Goal: Transaction & Acquisition: Purchase product/service

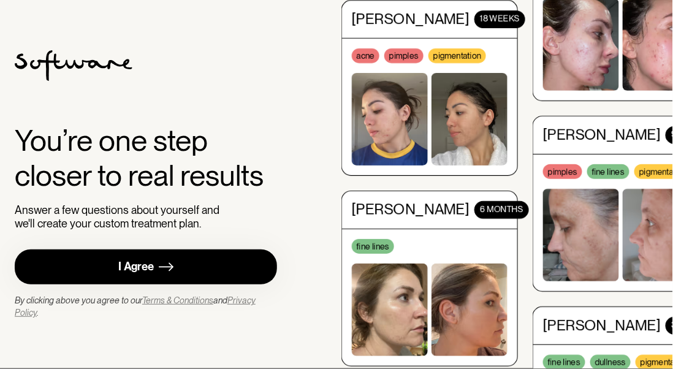
click at [151, 268] on div "I Agree" at bounding box center [136, 267] width 36 height 14
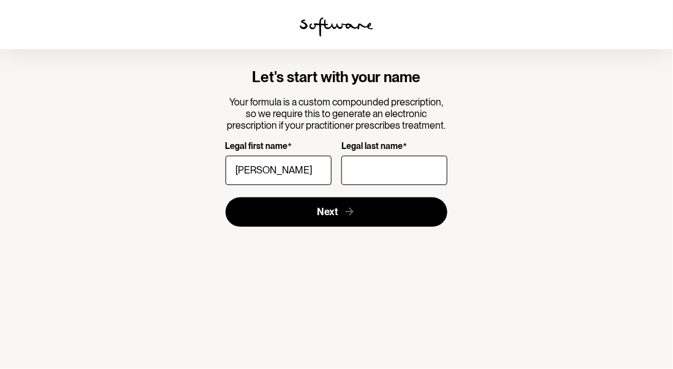
type input "[PERSON_NAME]"
click at [242, 191] on form "Let's start with your name Your formula is a custom compounded prescription, so…" at bounding box center [337, 148] width 222 height 158
click at [379, 165] on input "Legal last name *" at bounding box center [394, 170] width 106 height 29
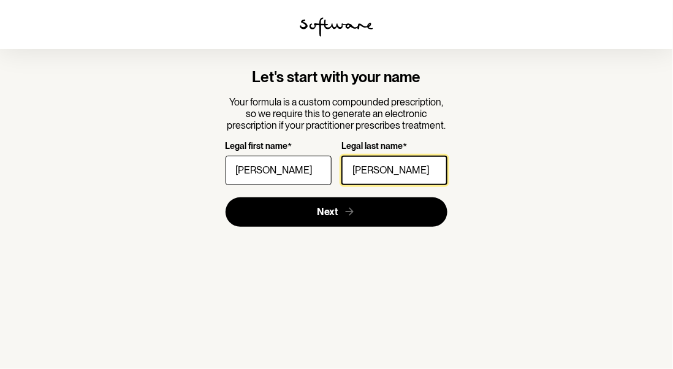
type input "[PERSON_NAME]"
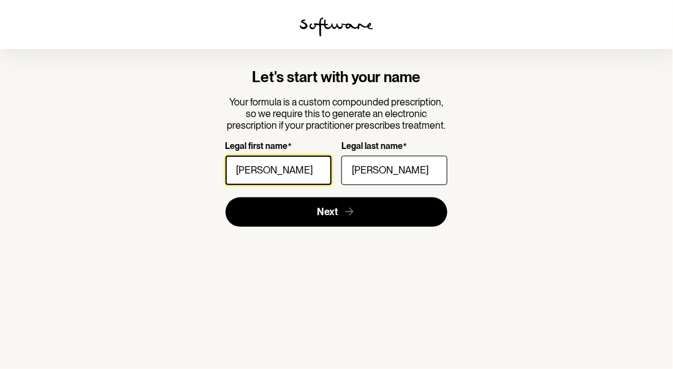
click at [318, 172] on input "[PERSON_NAME]" at bounding box center [279, 170] width 106 height 29
type input "[PERSON_NAME]"
click at [205, 215] on div "Let's start with your name Your formula is a custom compounded prescription, so…" at bounding box center [336, 148] width 333 height 158
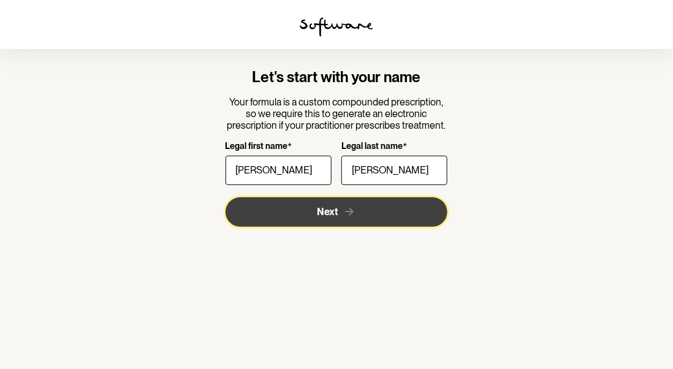
click at [278, 216] on button "Next" at bounding box center [337, 211] width 222 height 29
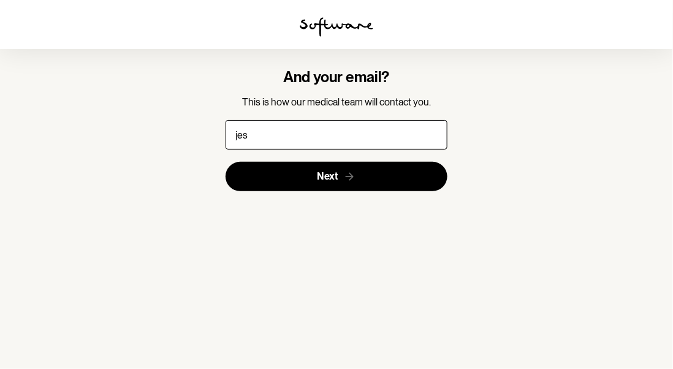
type input "[EMAIL_ADDRESS][DOMAIN_NAME]"
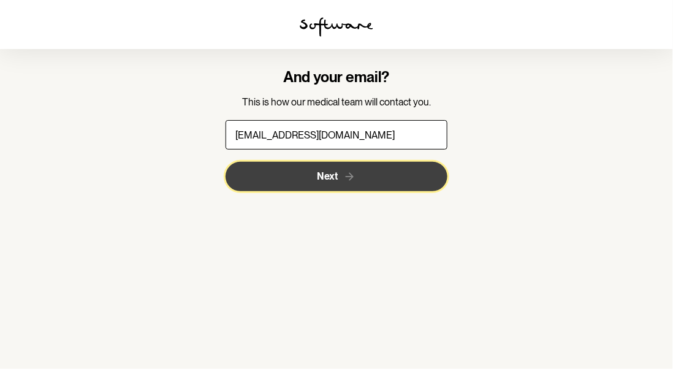
click at [347, 181] on icon "submit" at bounding box center [349, 176] width 13 height 13
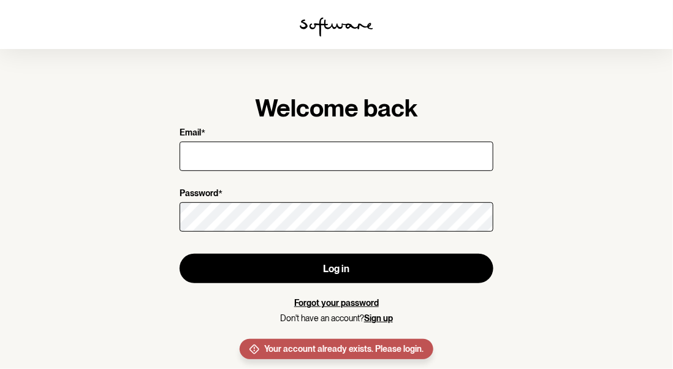
type input "[EMAIL_ADDRESS][DOMAIN_NAME]"
click at [347, 181] on form "Email * [EMAIL_ADDRESS][DOMAIN_NAME] Password * Log in Forgot your password Don…" at bounding box center [337, 225] width 314 height 196
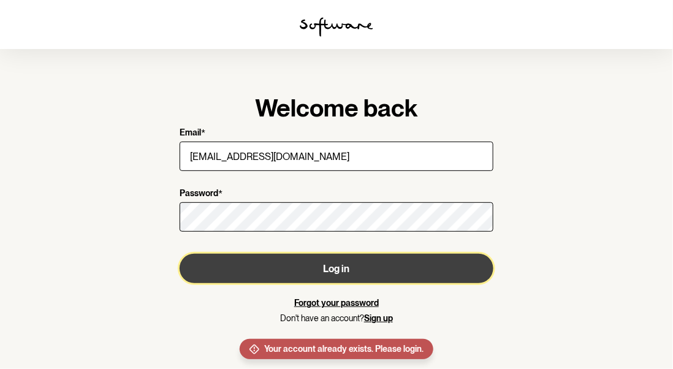
click at [339, 268] on button "Log in" at bounding box center [337, 268] width 314 height 29
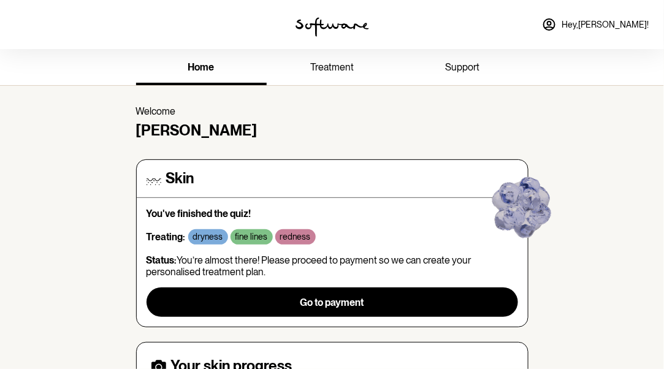
click at [166, 180] on h4 "Skin" at bounding box center [180, 179] width 28 height 18
click at [518, 204] on img at bounding box center [523, 208] width 78 height 78
click at [344, 74] on link "treatment" at bounding box center [332, 68] width 131 height 34
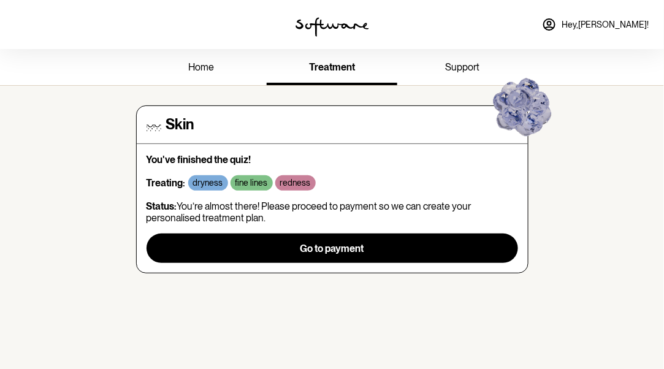
click at [615, 26] on span "Hey, [PERSON_NAME] !" at bounding box center [605, 25] width 88 height 10
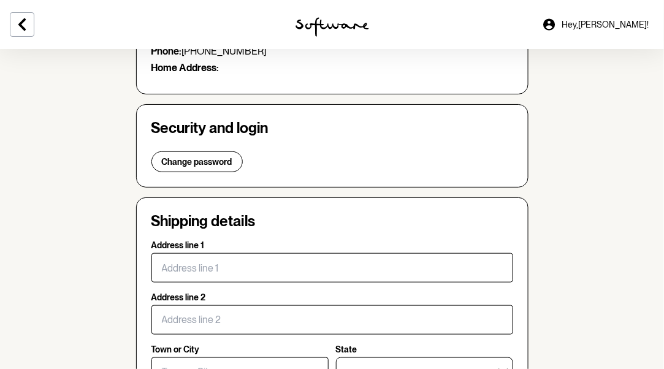
scroll to position [150, 0]
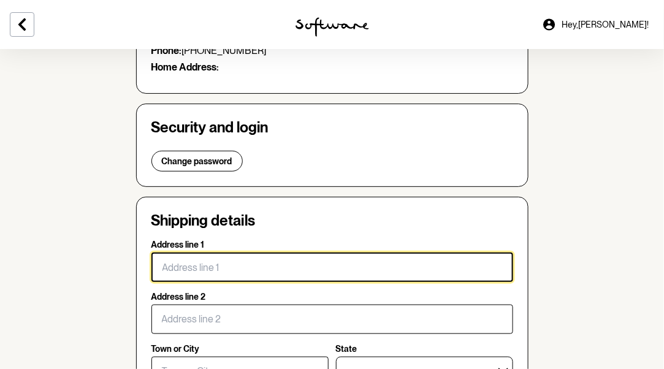
click at [202, 262] on input "Address line 1" at bounding box center [332, 267] width 362 height 29
type input "[STREET_ADDRESS][PERSON_NAME]"
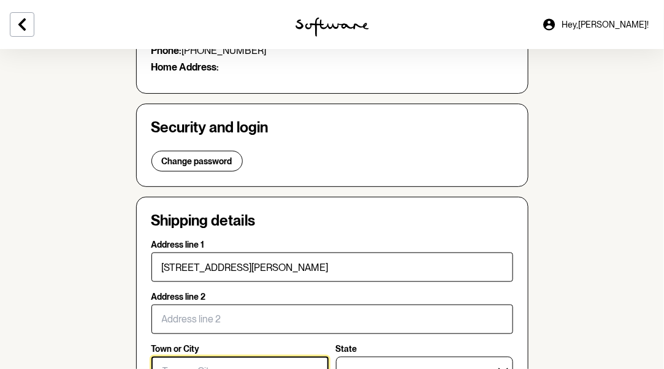
type input "[GEOGRAPHIC_DATA]"
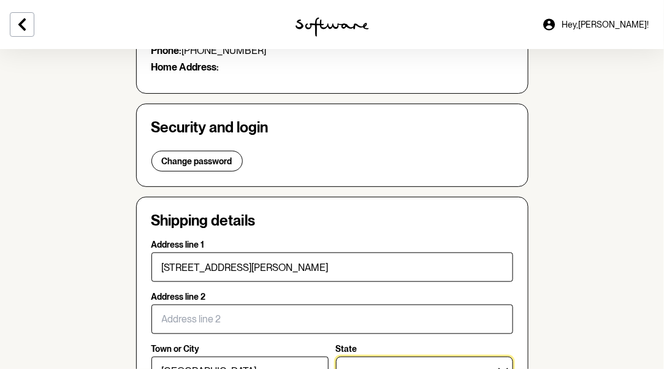
select select "SA"
type input "5042"
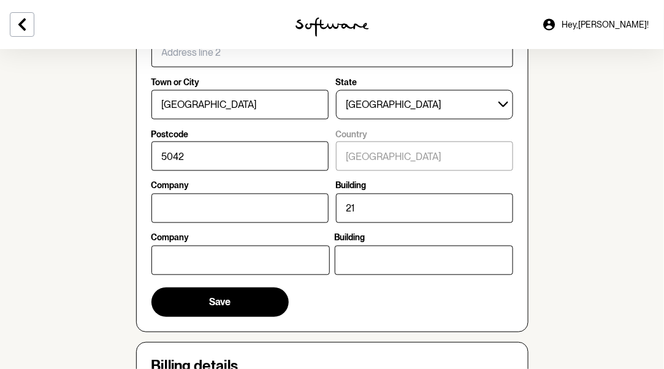
scroll to position [417, 0]
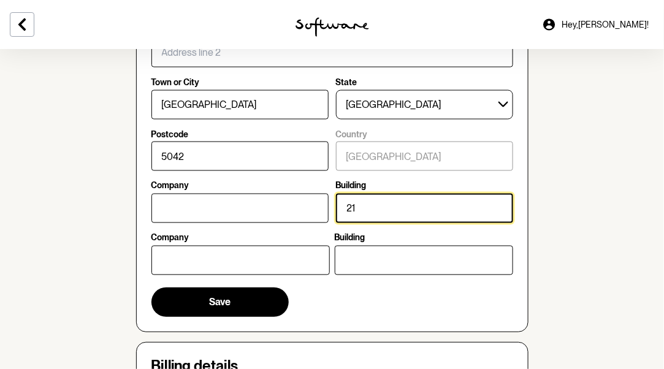
click at [360, 215] on input "21" at bounding box center [424, 208] width 177 height 29
type input "2"
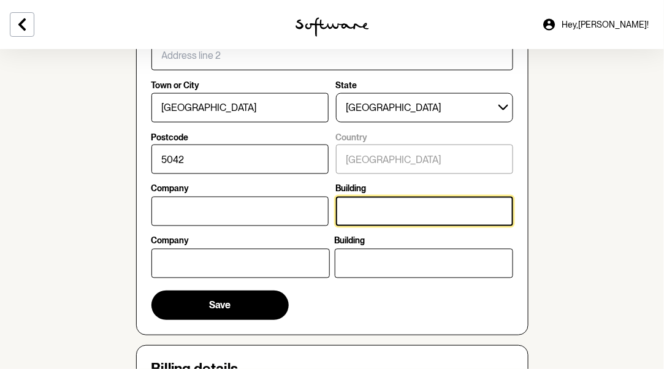
scroll to position [414, 0]
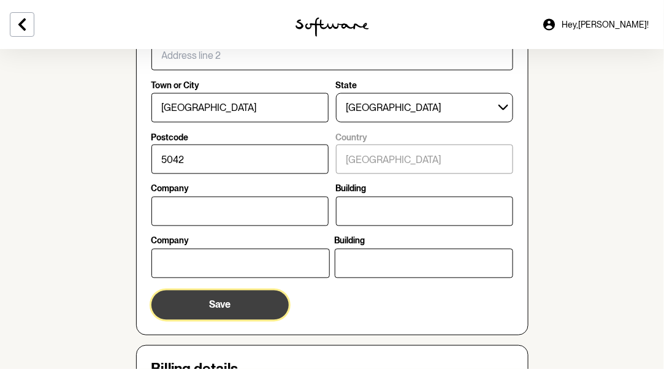
click at [221, 300] on span "Save" at bounding box center [219, 305] width 21 height 12
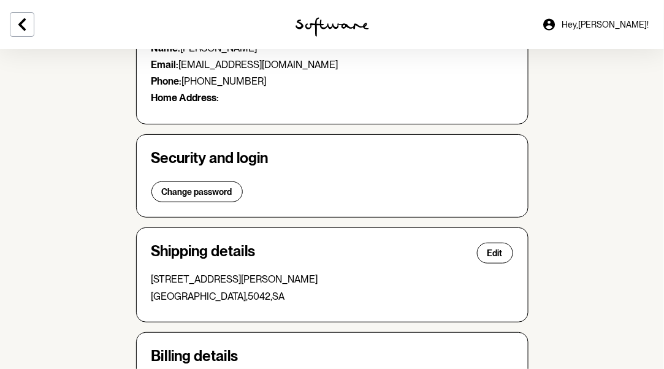
scroll to position [0, 0]
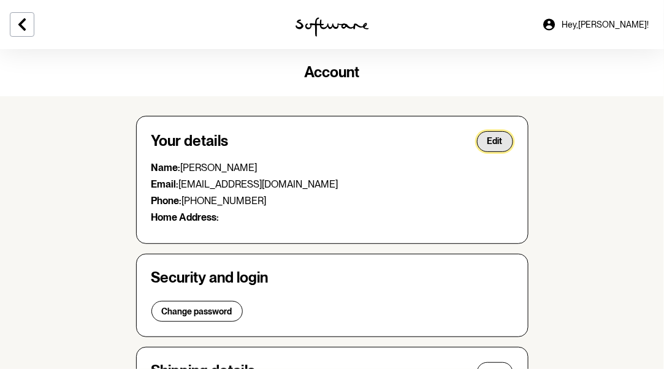
click at [510, 141] on button "Edit" at bounding box center [495, 141] width 36 height 21
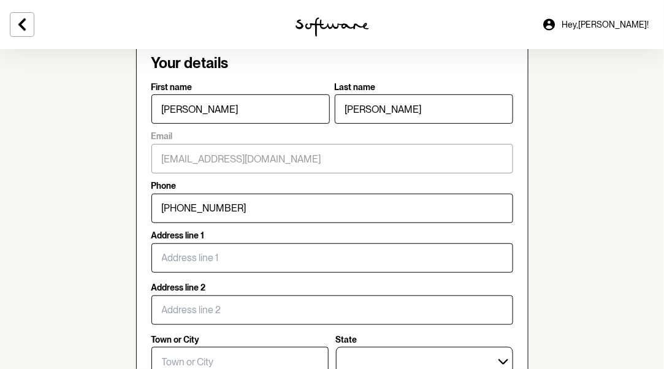
scroll to position [78, 0]
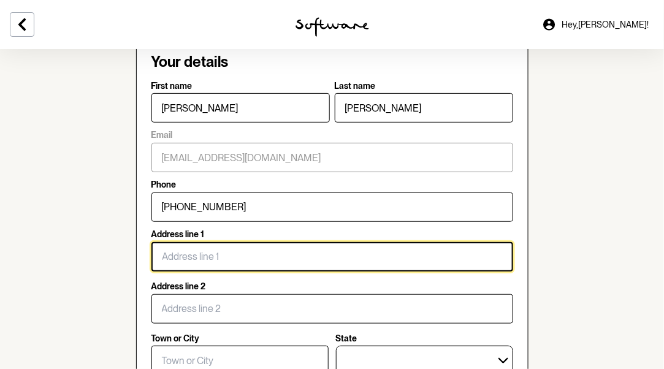
click at [208, 254] on input "Address line 1" at bounding box center [332, 256] width 362 height 29
type input "[STREET_ADDRESS][PERSON_NAME]"
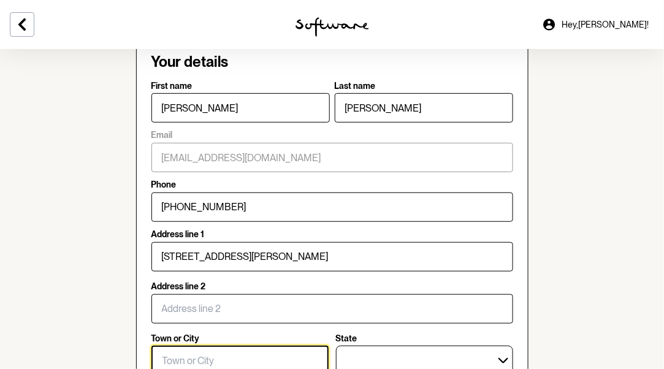
type input "[GEOGRAPHIC_DATA]"
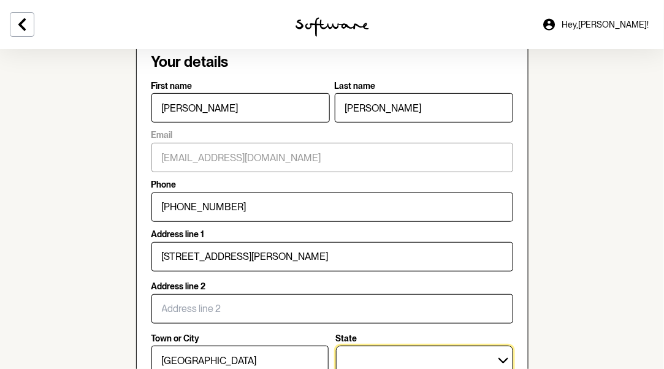
select select "SA"
type input "5042"
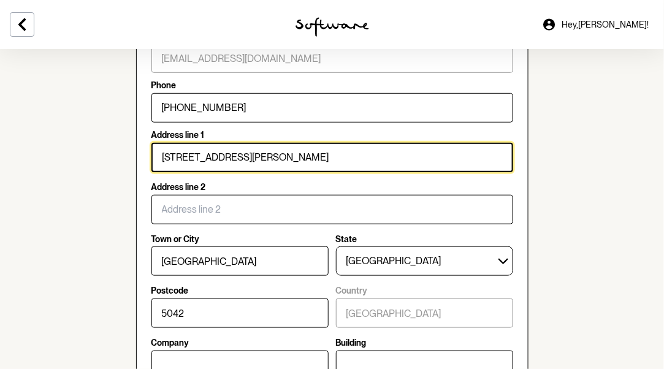
scroll to position [270, 0]
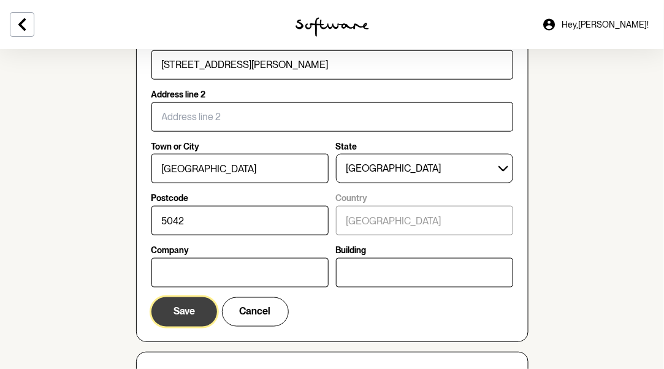
click at [192, 306] on span "Save" at bounding box center [183, 312] width 21 height 12
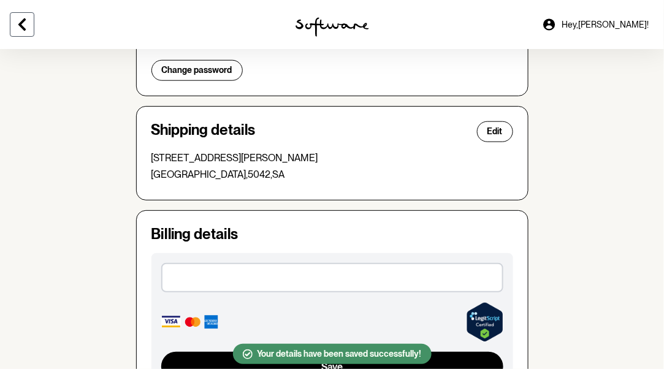
click at [25, 28] on icon at bounding box center [22, 24] width 15 height 15
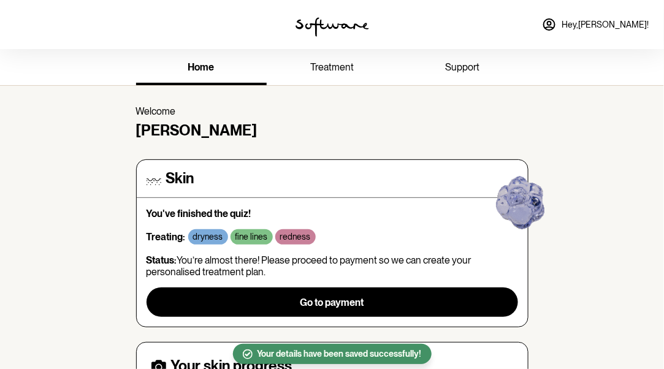
click at [153, 179] on icon at bounding box center [153, 178] width 15 height 15
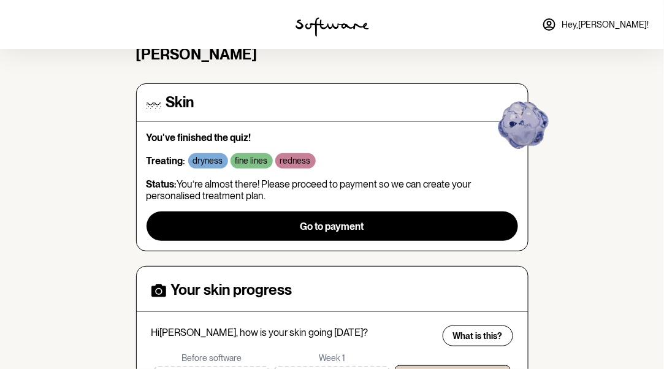
scroll to position [125, 0]
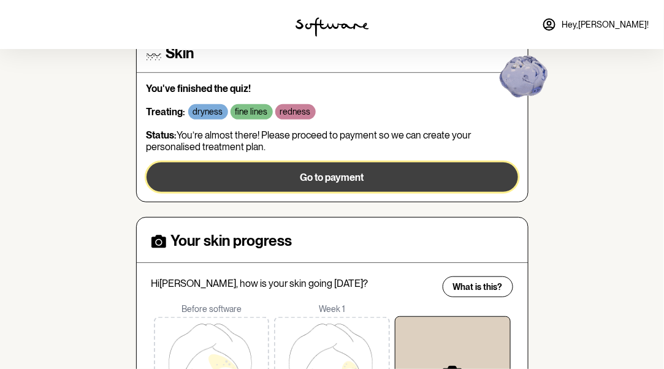
click at [252, 187] on button "Go to payment" at bounding box center [331, 176] width 371 height 29
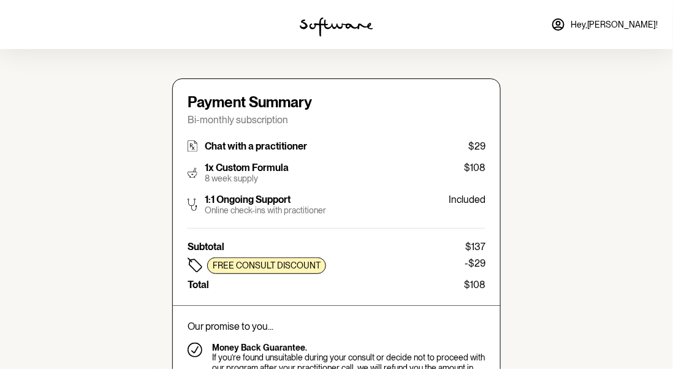
type input "[EMAIL_ADDRESS][DOMAIN_NAME]"
type input "[PHONE_NUMBER]"
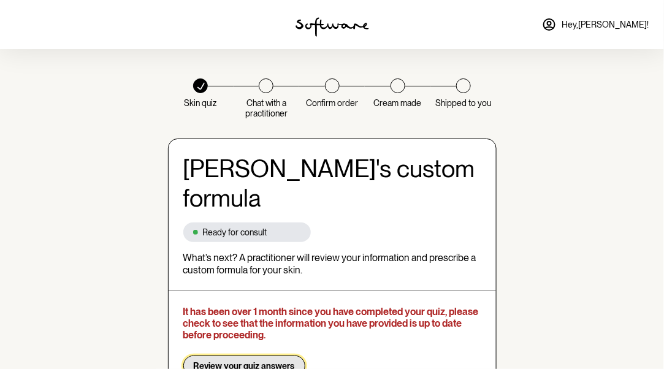
click at [232, 361] on span "Review your quiz answers" at bounding box center [244, 366] width 101 height 10
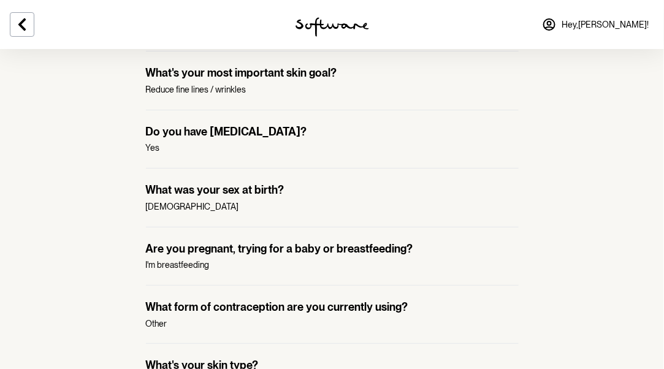
scroll to position [120, 0]
click at [250, 262] on p "I'm breastfeeding" at bounding box center [332, 265] width 373 height 10
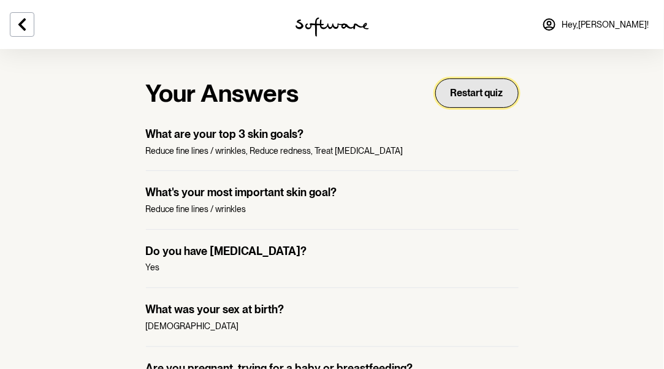
click at [450, 104] on button "Restart quiz" at bounding box center [476, 92] width 83 height 29
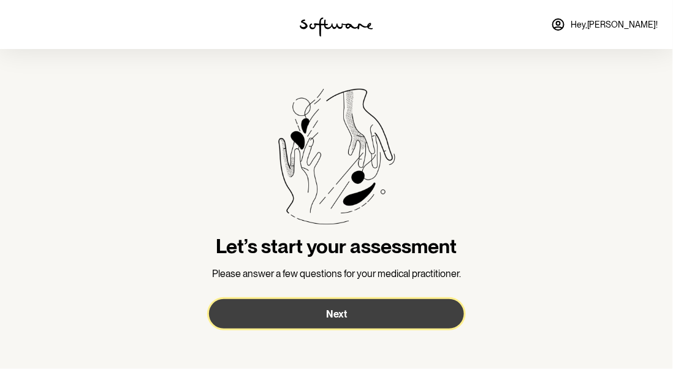
click at [344, 308] on span "Next" at bounding box center [336, 314] width 21 height 12
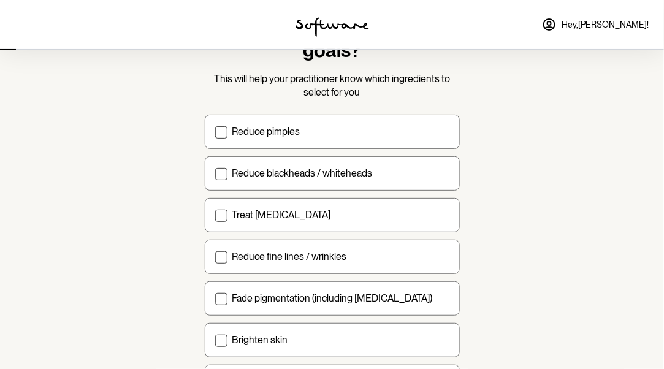
scroll to position [132, 0]
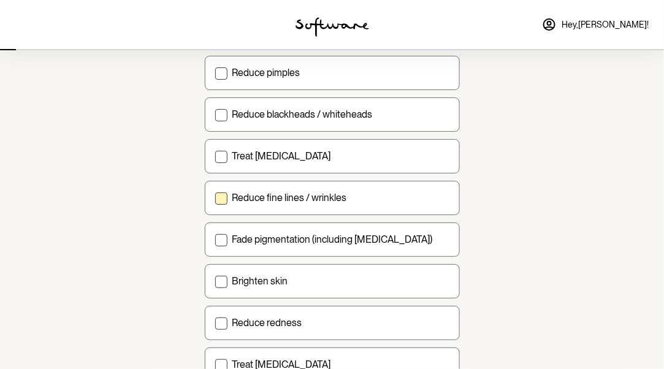
click at [220, 197] on span at bounding box center [221, 198] width 12 height 12
click at [215, 197] on input "Reduce fine lines / wrinkles" at bounding box center [215, 197] width 1 height 1
checkbox input "true"
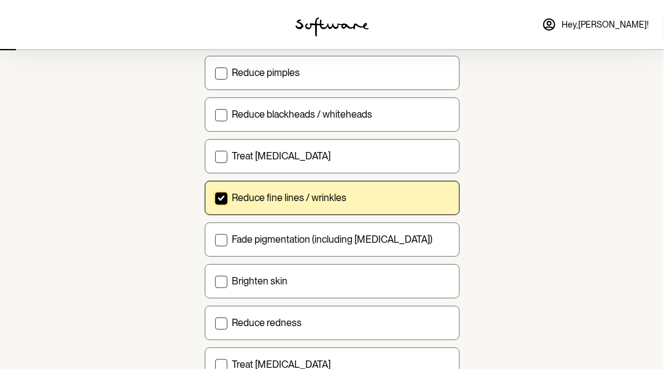
scroll to position [182, 0]
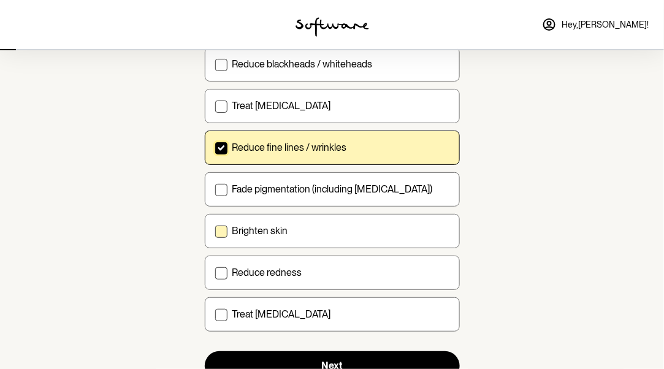
click at [218, 227] on span at bounding box center [221, 232] width 12 height 12
click at [215, 230] on input "Brighten skin" at bounding box center [215, 230] width 1 height 1
checkbox input "true"
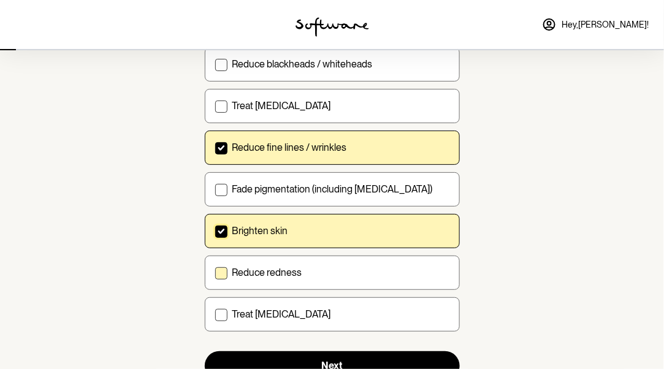
click at [219, 268] on span at bounding box center [221, 273] width 12 height 12
click at [215, 272] on input "Reduce redness" at bounding box center [215, 272] width 1 height 1
checkbox input "true"
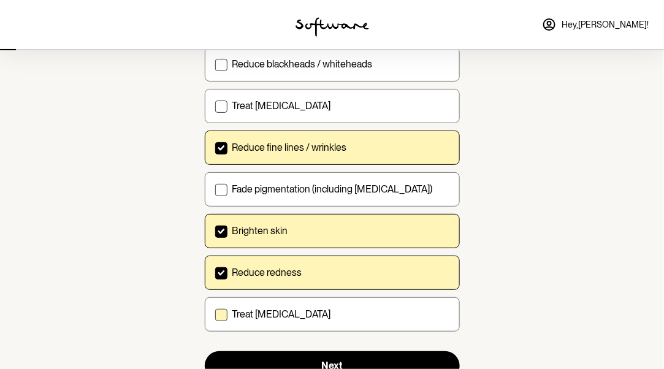
click at [224, 319] on label "Treat [MEDICAL_DATA]" at bounding box center [332, 314] width 255 height 34
click at [215, 314] on input "Treat [MEDICAL_DATA]" at bounding box center [215, 314] width 1 height 1
checkbox input "true"
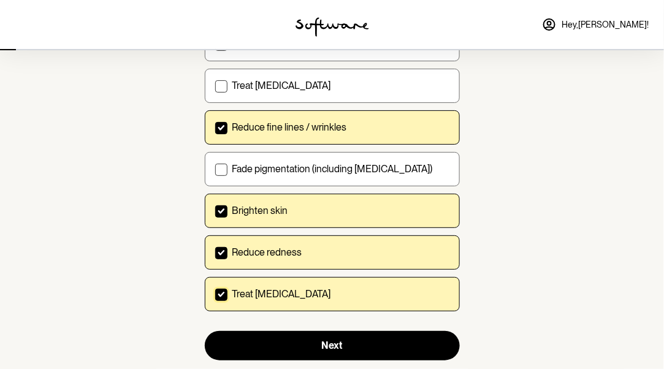
scroll to position [202, 0]
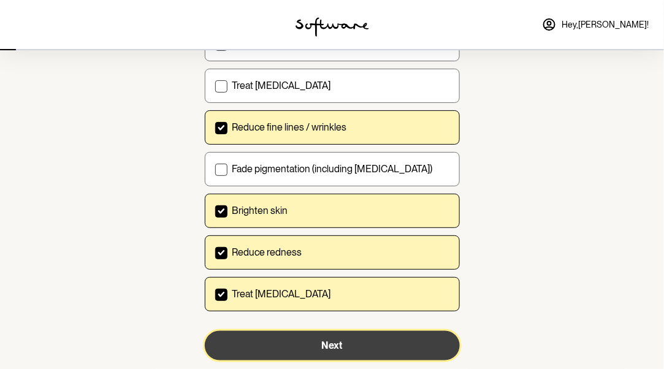
click at [298, 343] on button "Next" at bounding box center [332, 345] width 255 height 29
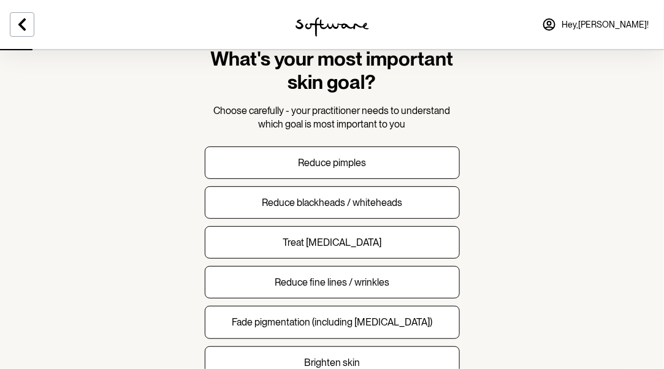
scroll to position [72, 0]
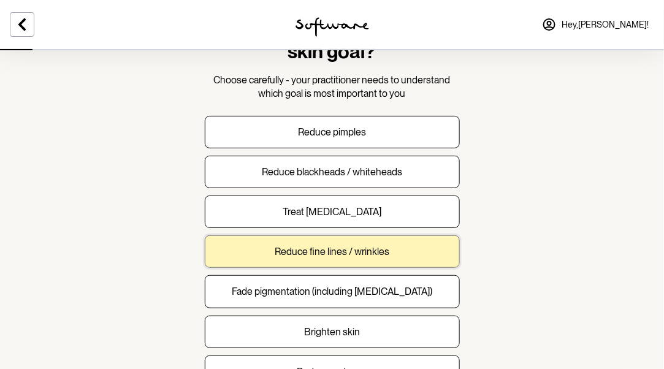
click at [319, 254] on p "Reduce fine lines / wrinkles" at bounding box center [332, 252] width 115 height 12
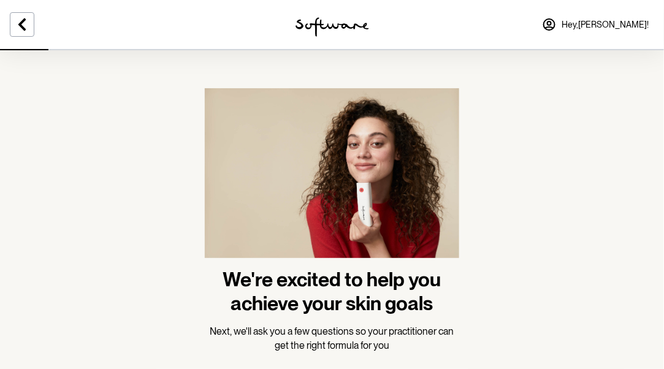
scroll to position [71, 0]
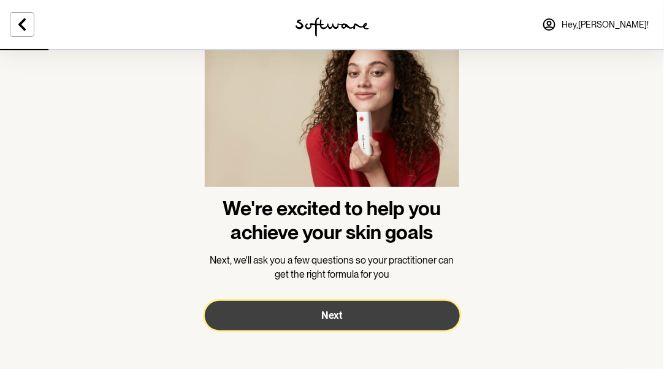
click at [320, 313] on button "Next" at bounding box center [332, 315] width 255 height 29
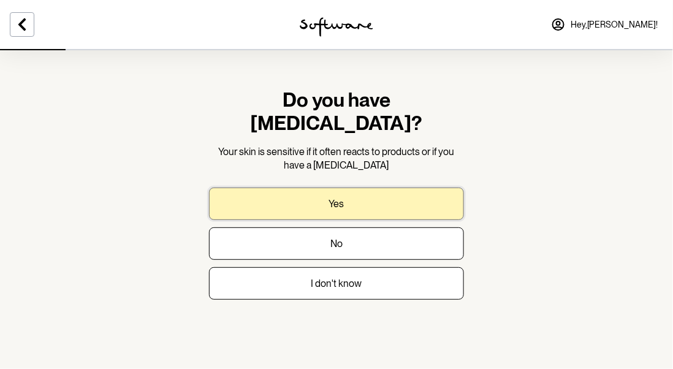
click at [357, 188] on button "Yes" at bounding box center [336, 204] width 255 height 32
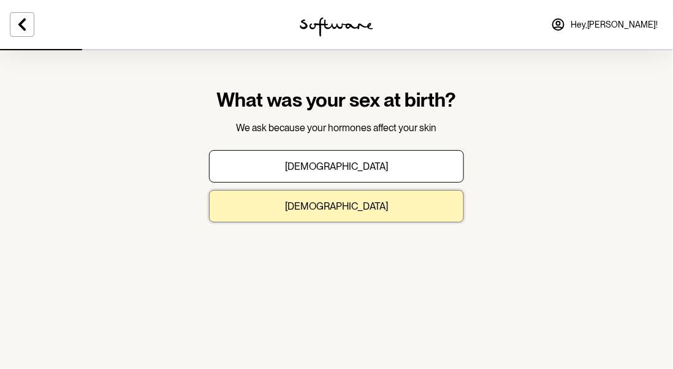
click at [348, 205] on p "[DEMOGRAPHIC_DATA]" at bounding box center [336, 206] width 103 height 12
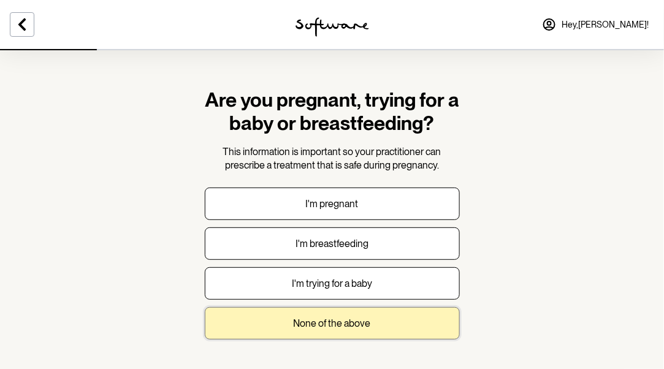
click at [319, 314] on button "None of the above" at bounding box center [332, 323] width 255 height 32
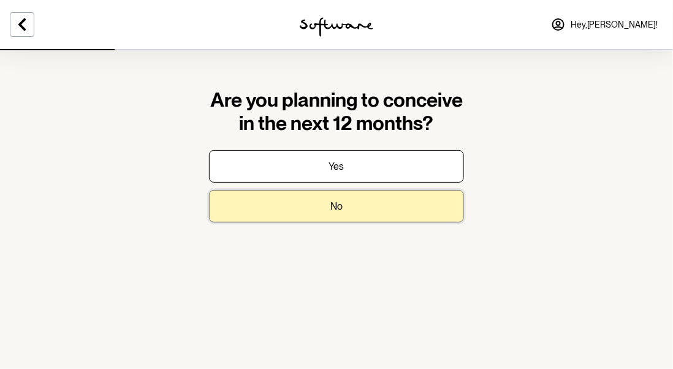
click at [339, 200] on p "No" at bounding box center [336, 206] width 12 height 12
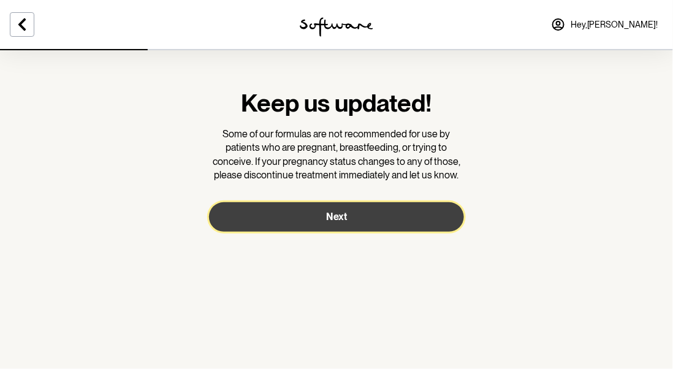
click at [334, 216] on span "Next" at bounding box center [336, 217] width 21 height 12
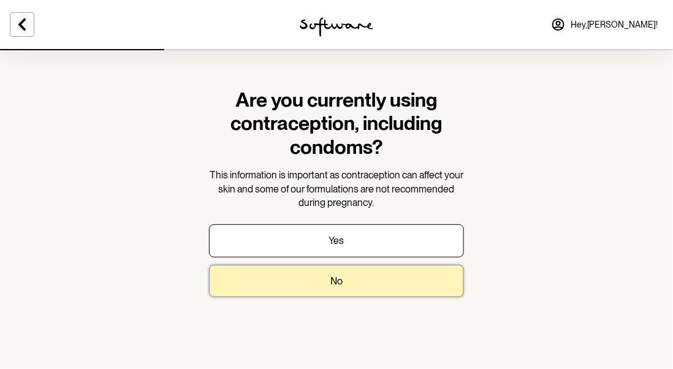
click at [322, 276] on button "No" at bounding box center [336, 281] width 255 height 32
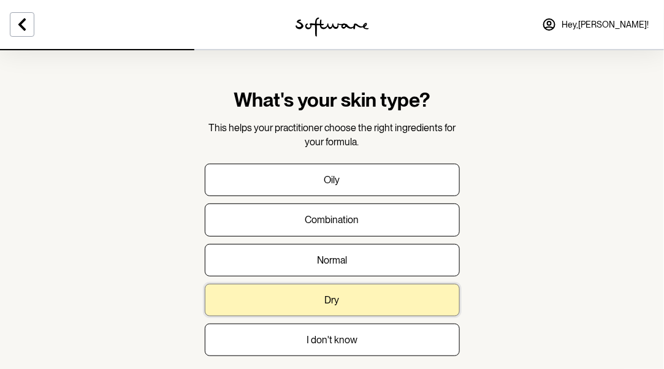
click at [320, 293] on button "Dry" at bounding box center [332, 300] width 255 height 32
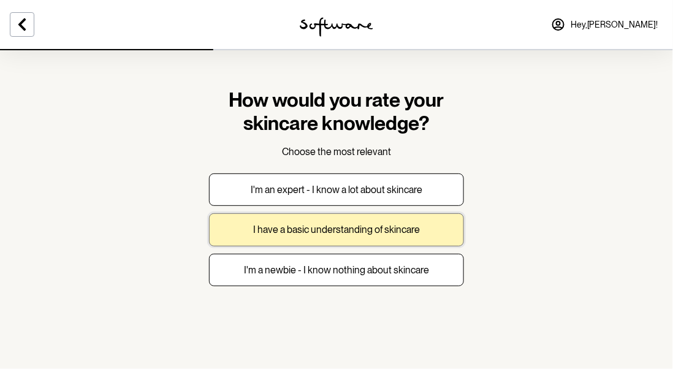
click at [335, 239] on button "I have a basic understanding of skincare" at bounding box center [336, 229] width 255 height 32
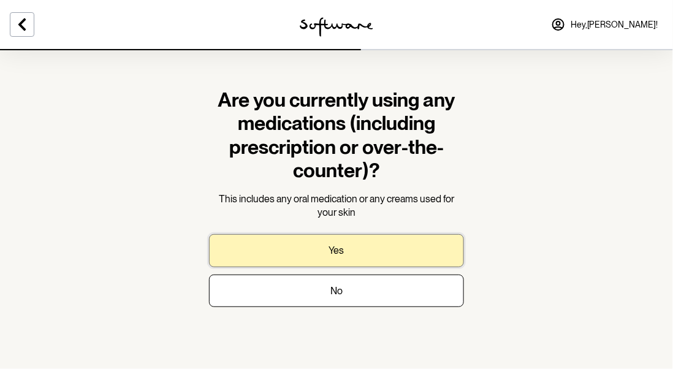
click at [340, 241] on button "Yes" at bounding box center [336, 250] width 255 height 32
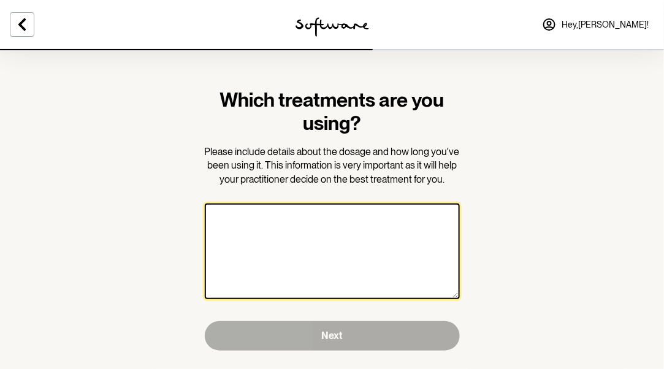
click at [267, 229] on textarea at bounding box center [332, 251] width 255 height 96
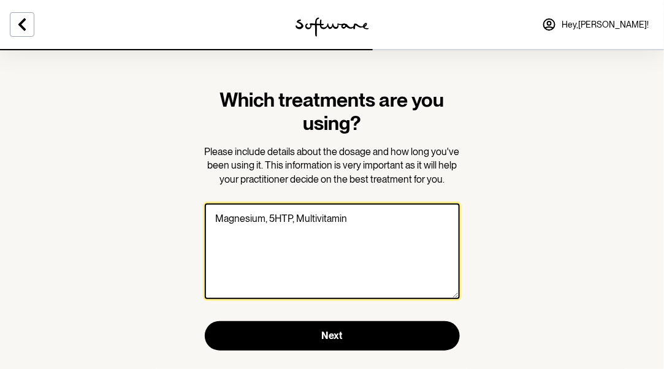
type textarea "Magnesium, 5HTP, Multivitamin"
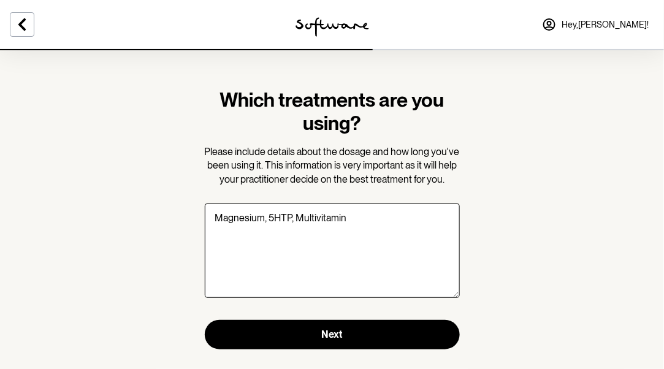
click at [325, 350] on section "Which treatments are you using? Please include details about the dosage and how…" at bounding box center [332, 219] width 275 height 340
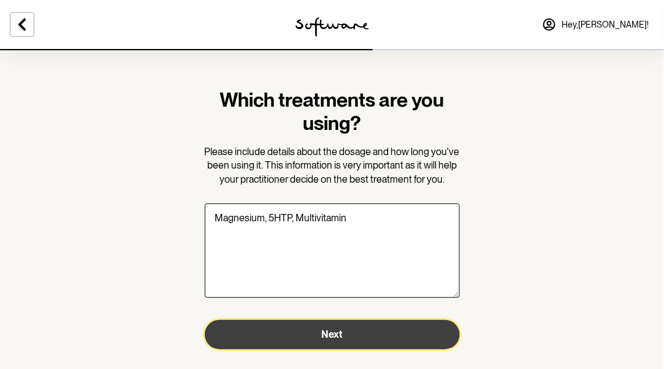
click at [326, 341] on button "Next" at bounding box center [332, 334] width 255 height 29
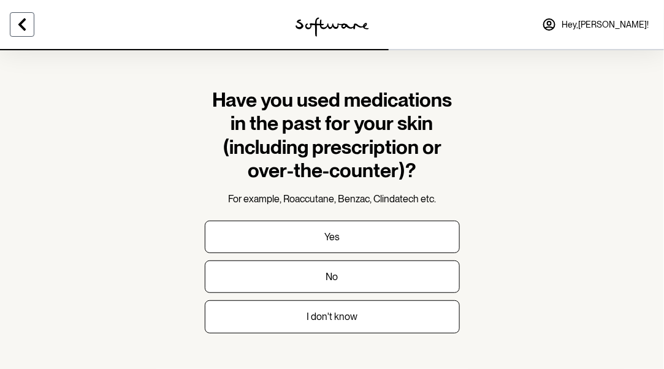
click at [24, 26] on icon at bounding box center [22, 24] width 15 height 15
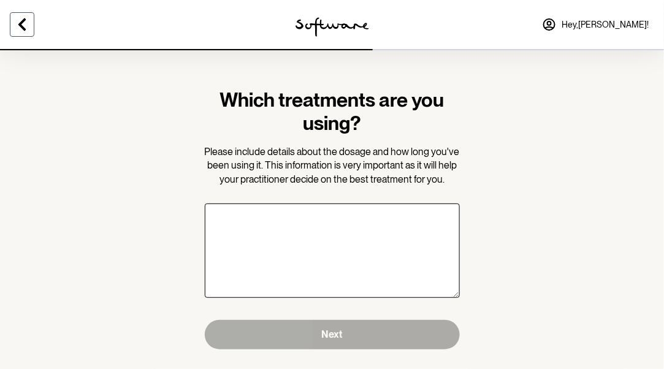
click at [24, 26] on icon at bounding box center [22, 24] width 15 height 15
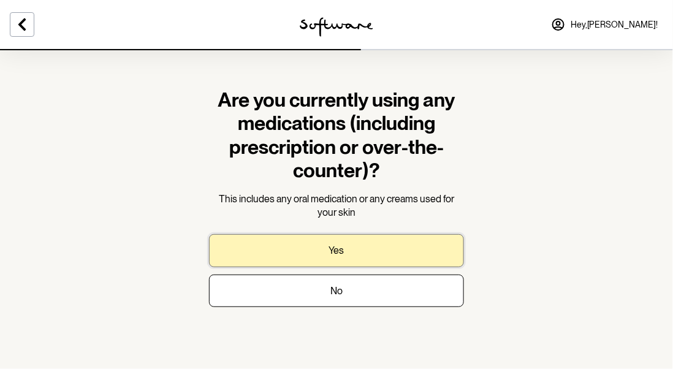
click at [305, 247] on button "Yes" at bounding box center [336, 250] width 255 height 32
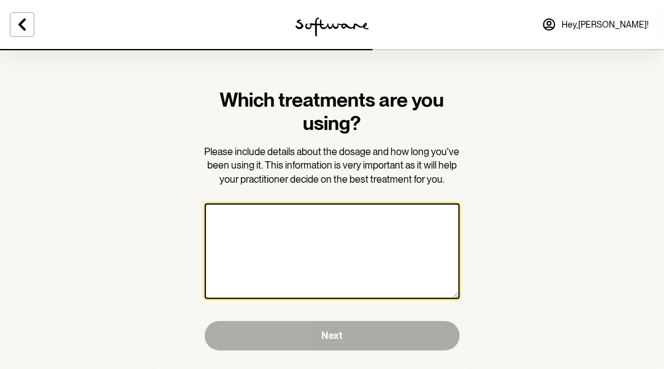
click at [305, 247] on textarea at bounding box center [332, 251] width 255 height 96
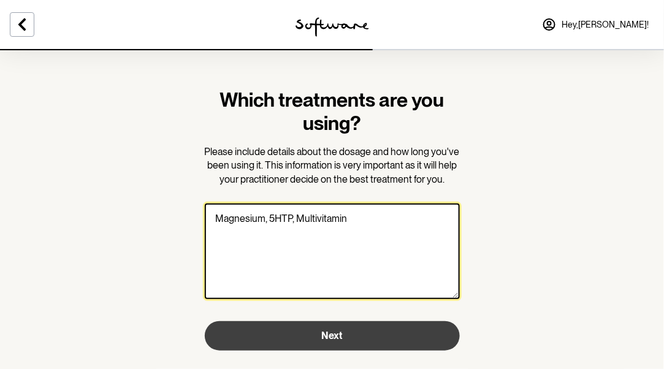
type textarea "Magnesium, 5HTP, Multivitamin"
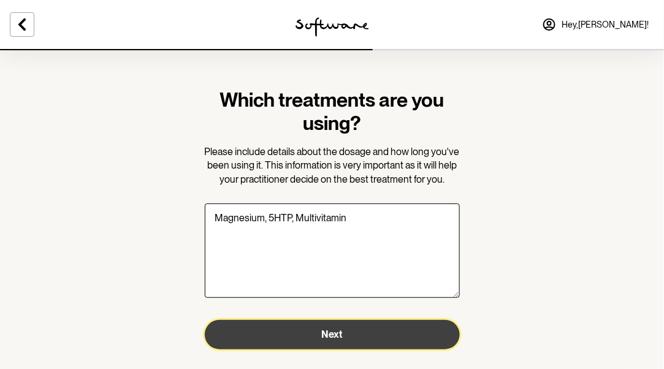
click at [333, 333] on span "Next" at bounding box center [332, 334] width 21 height 12
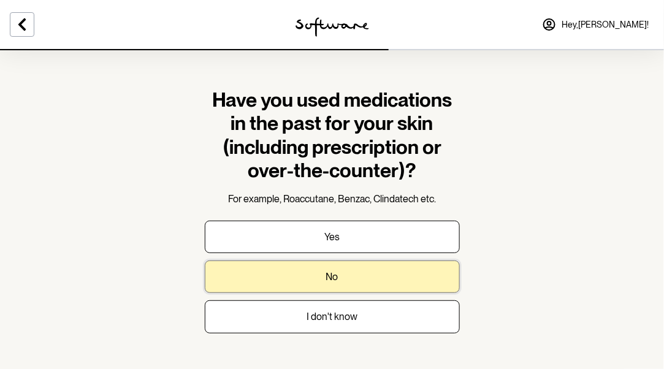
click at [339, 276] on button "No" at bounding box center [332, 276] width 255 height 32
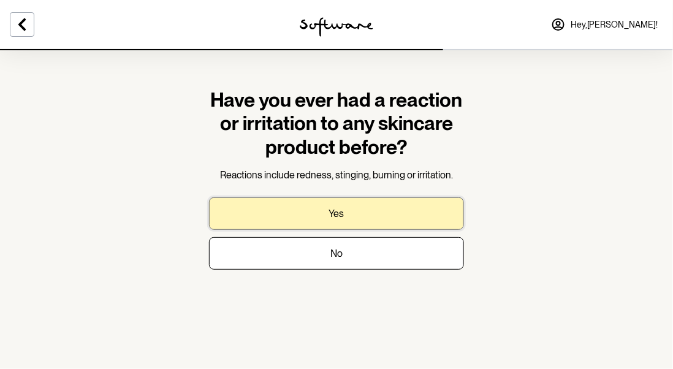
click at [346, 226] on button "Yes" at bounding box center [336, 213] width 255 height 32
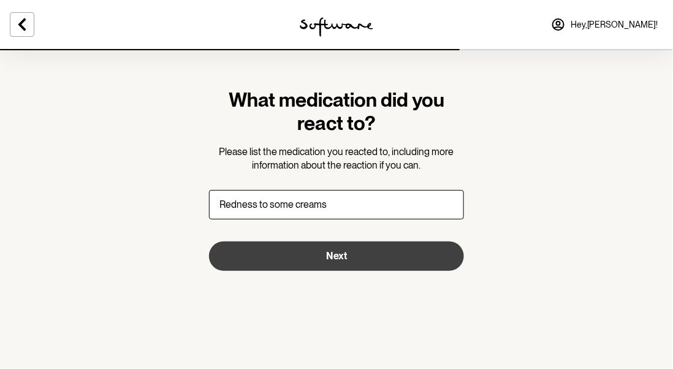
type input "Redness to some creams"
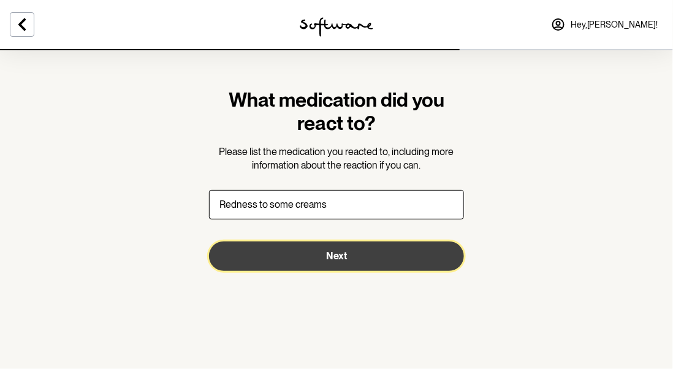
click at [343, 250] on span "Next" at bounding box center [336, 256] width 21 height 12
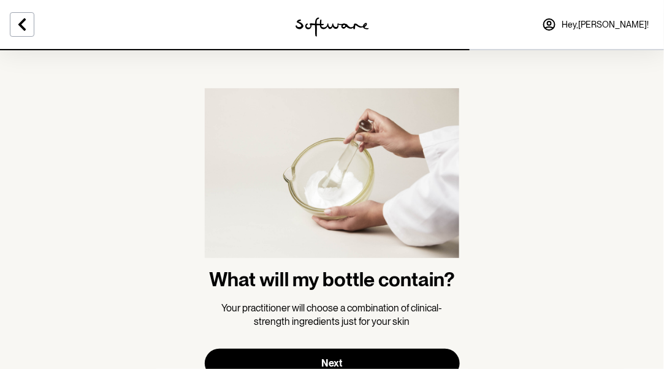
scroll to position [48, 0]
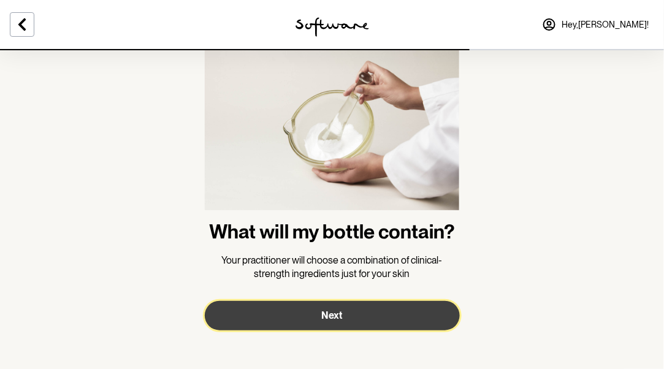
click at [337, 306] on button "Next" at bounding box center [332, 315] width 255 height 29
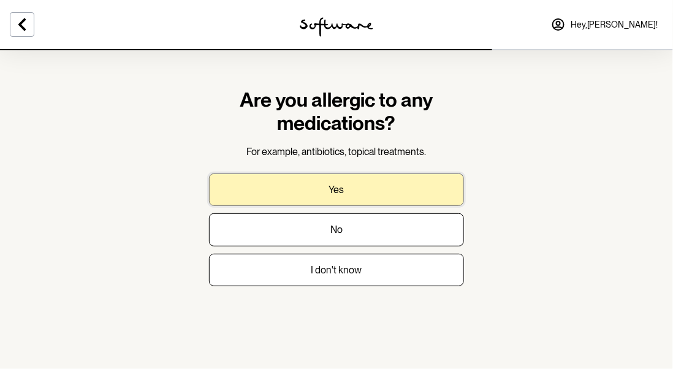
click at [351, 191] on button "Yes" at bounding box center [336, 189] width 255 height 32
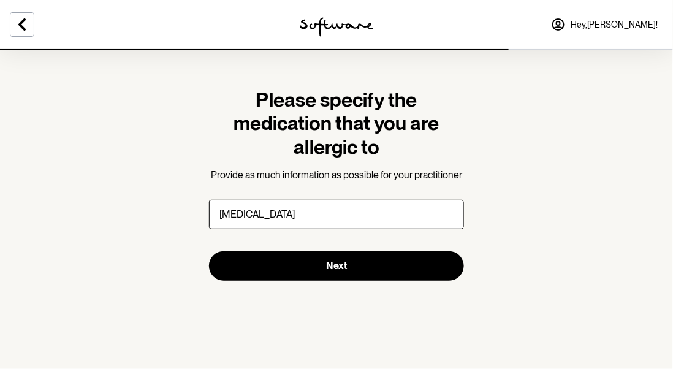
click at [289, 211] on input "[MEDICAL_DATA]" at bounding box center [336, 214] width 255 height 29
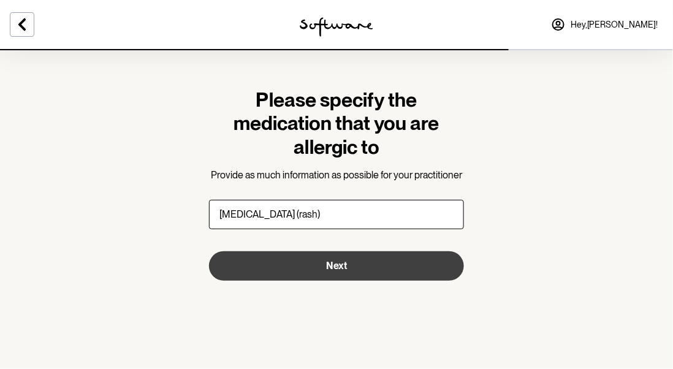
type input "[MEDICAL_DATA] (rash)"
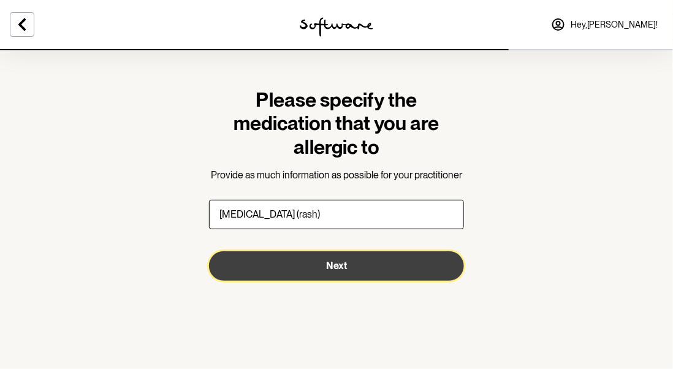
click at [316, 271] on button "Next" at bounding box center [336, 265] width 255 height 29
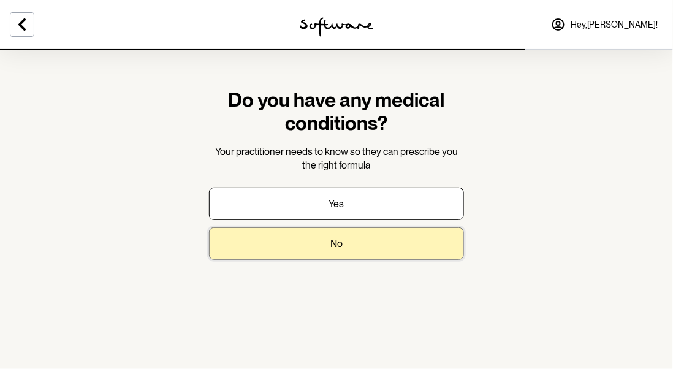
click at [333, 247] on p "No" at bounding box center [336, 244] width 12 height 12
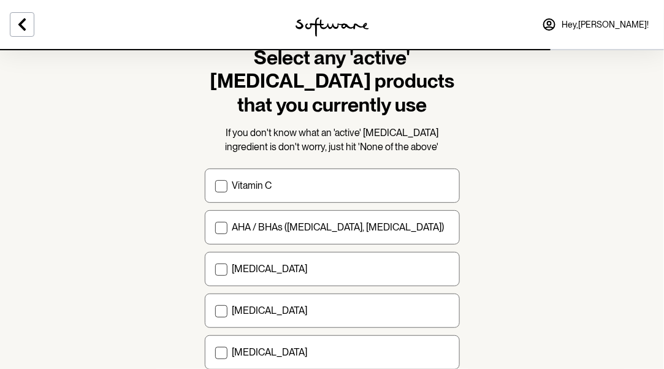
scroll to position [96, 0]
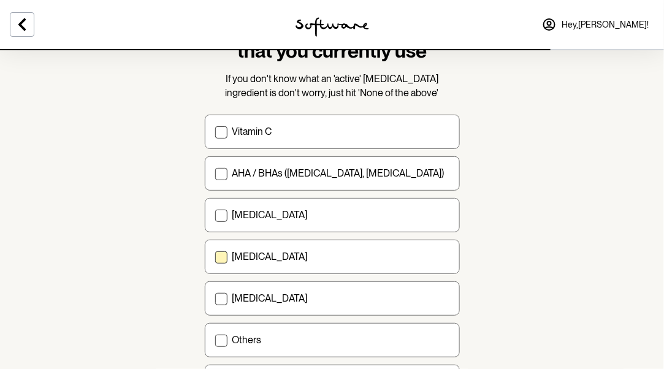
click at [236, 256] on p "[MEDICAL_DATA]" at bounding box center [269, 257] width 75 height 12
click at [215, 257] on input "[MEDICAL_DATA]" at bounding box center [215, 257] width 1 height 1
checkbox input "true"
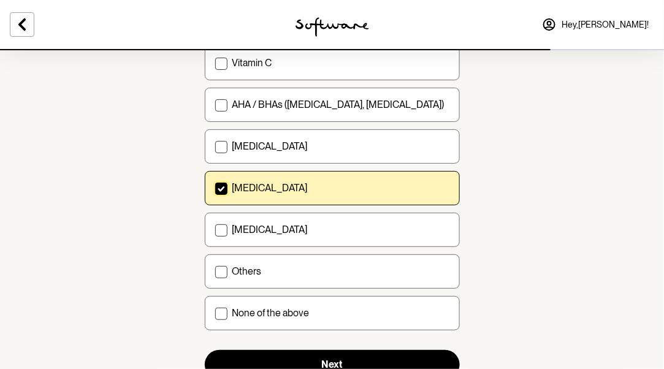
scroll to position [211, 0]
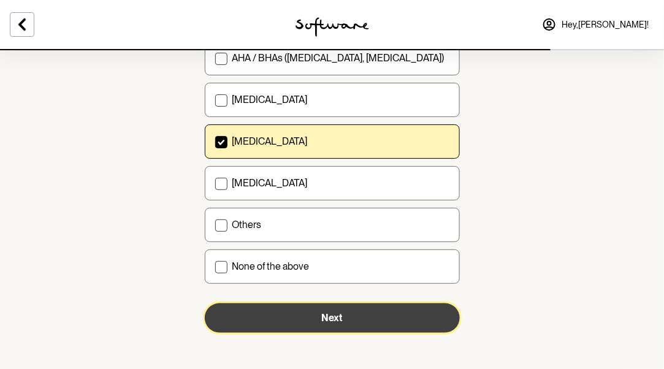
click at [305, 316] on button "Next" at bounding box center [332, 317] width 255 height 29
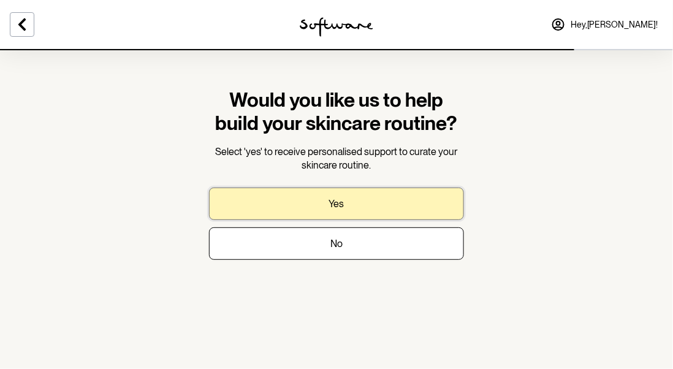
click at [336, 203] on p "Yes" at bounding box center [336, 204] width 15 height 12
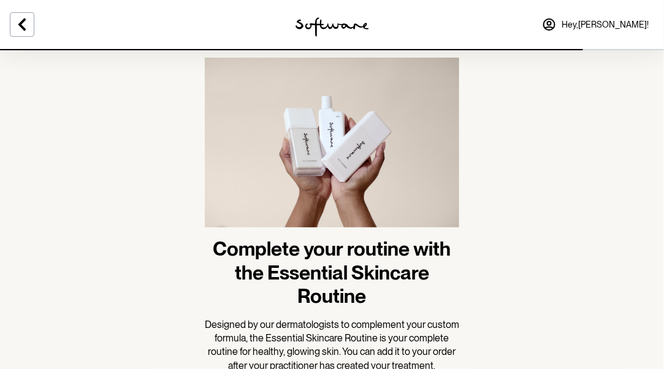
scroll to position [123, 0]
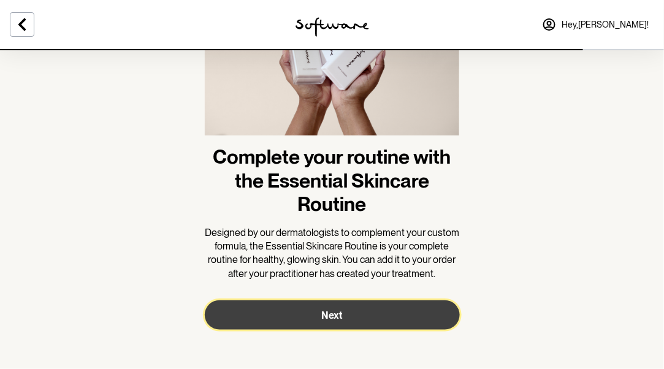
click at [334, 317] on span "Next" at bounding box center [332, 316] width 21 height 12
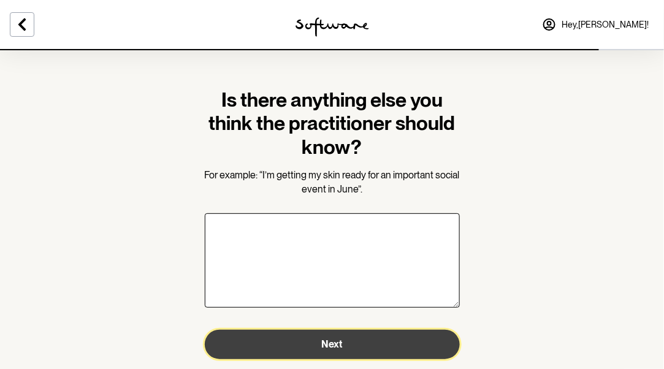
click at [335, 339] on span "Next" at bounding box center [332, 344] width 21 height 12
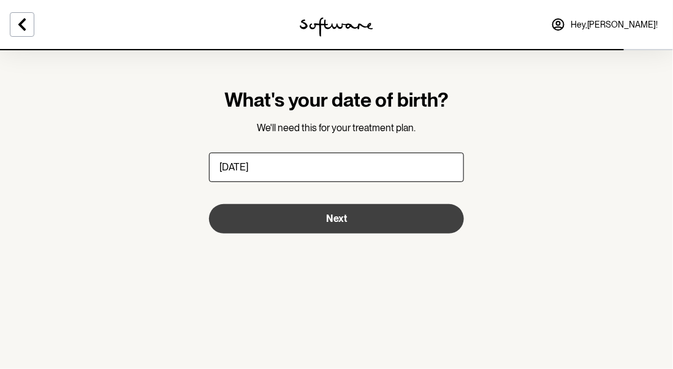
type input "[DATE]"
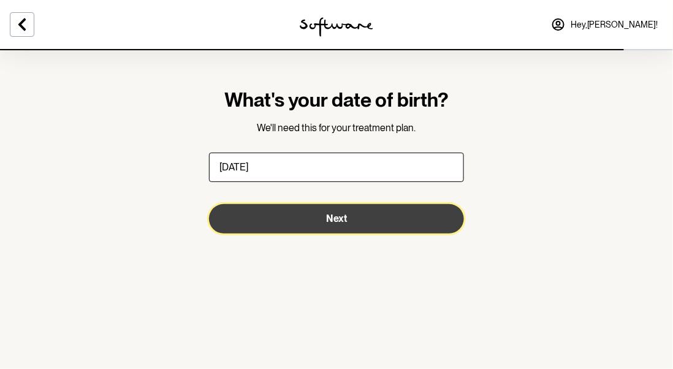
click at [362, 226] on button "Next" at bounding box center [336, 218] width 255 height 29
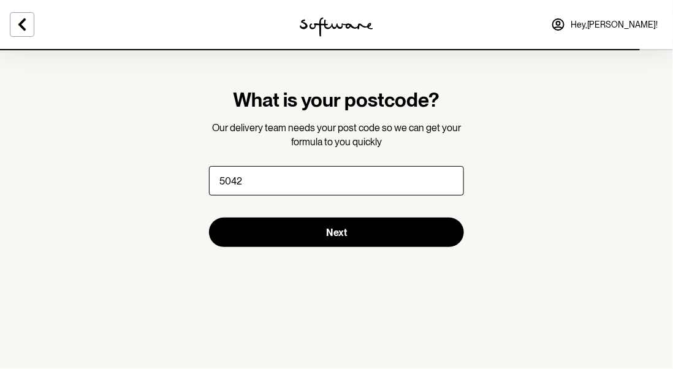
type input "5042"
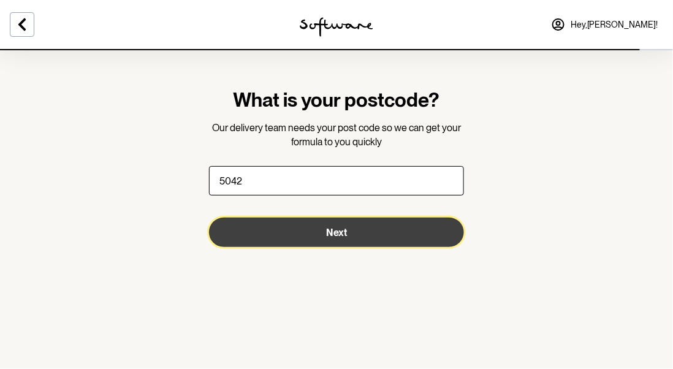
click at [362, 226] on button "Next" at bounding box center [336, 232] width 255 height 29
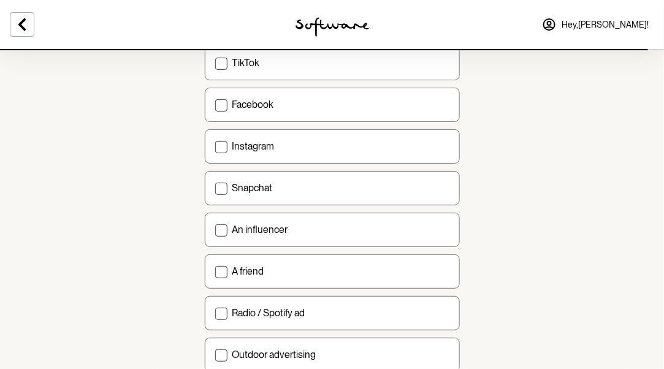
scroll to position [228, 0]
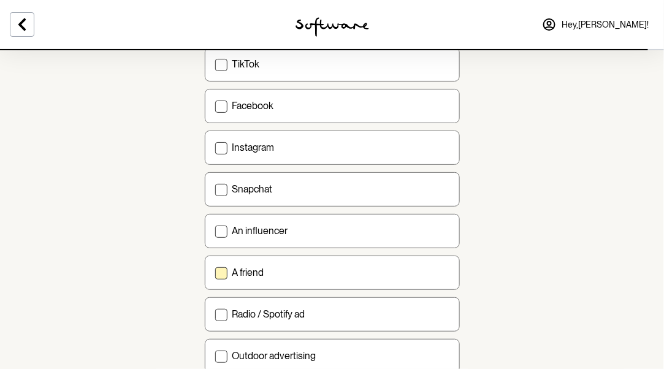
click at [259, 272] on p "A friend" at bounding box center [248, 273] width 32 height 12
click at [215, 272] on input "A friend" at bounding box center [215, 272] width 1 height 1
checkbox input "true"
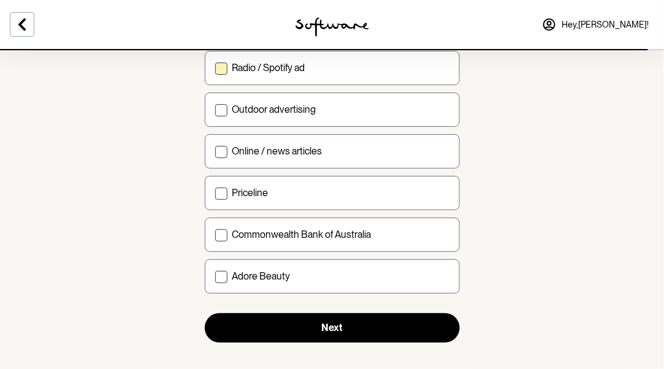
scroll to position [478, 0]
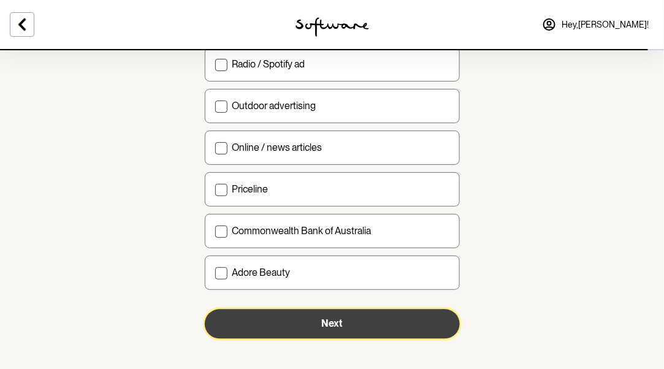
click at [340, 333] on button "Next" at bounding box center [332, 324] width 255 height 29
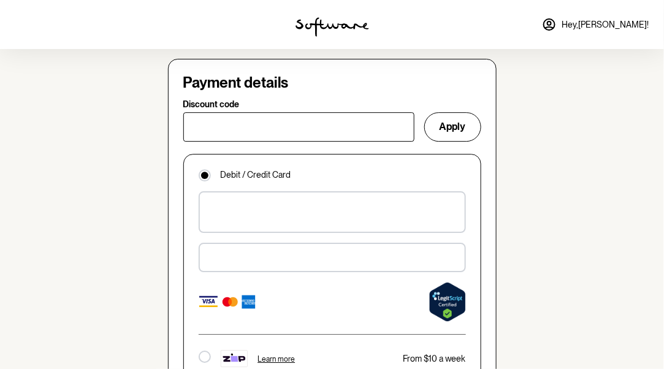
scroll to position [951, 0]
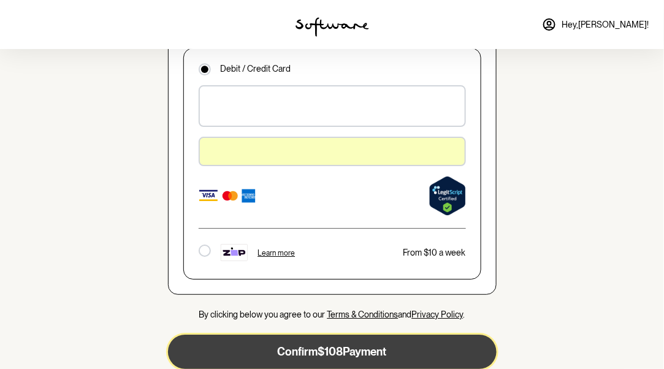
click at [354, 335] on button "Confirm $108 Payment" at bounding box center [332, 352] width 328 height 34
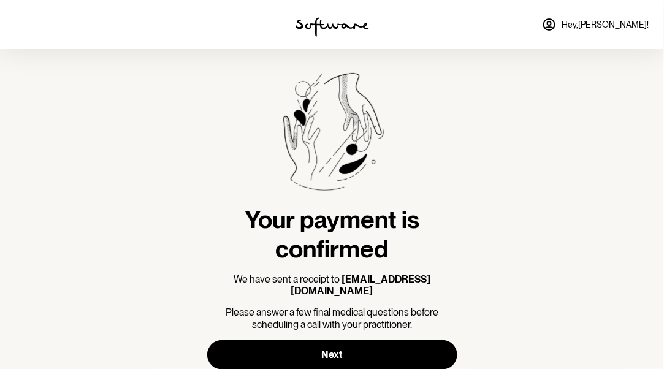
scroll to position [3, 0]
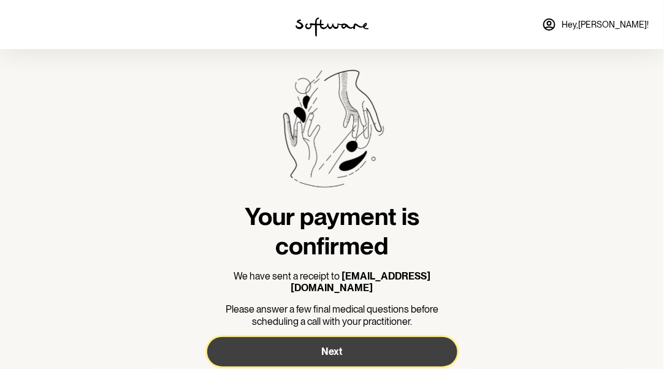
click at [335, 337] on button "Next" at bounding box center [332, 351] width 250 height 29
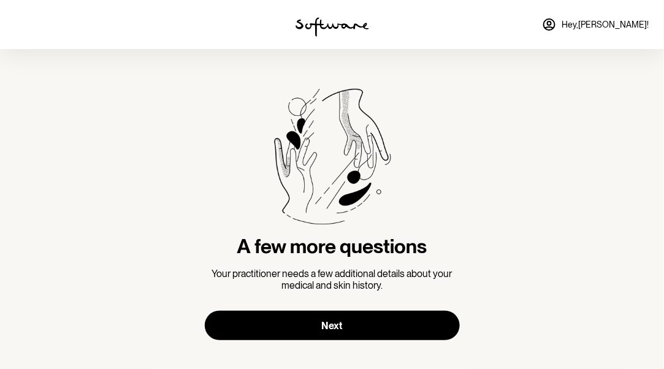
scroll to position [10, 0]
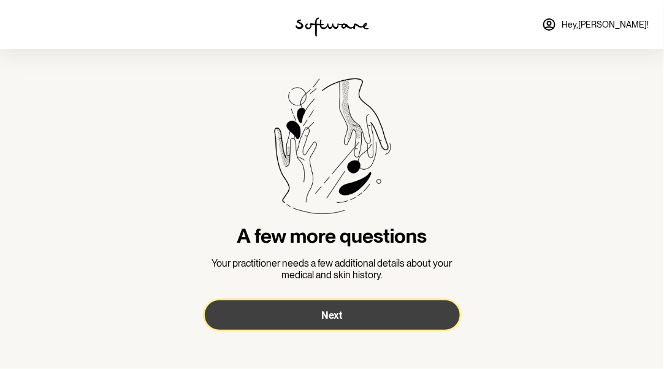
click at [338, 313] on span "Next" at bounding box center [332, 316] width 21 height 12
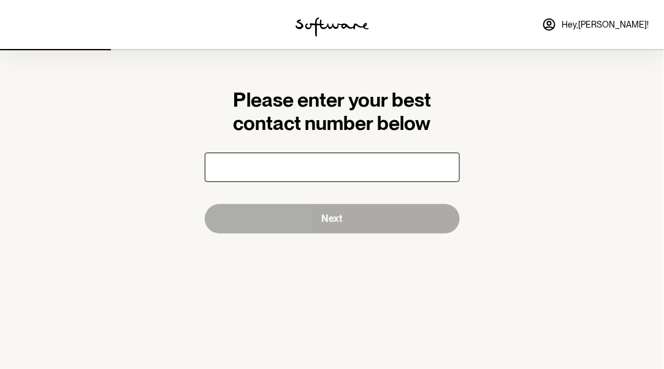
scroll to position [0, 0]
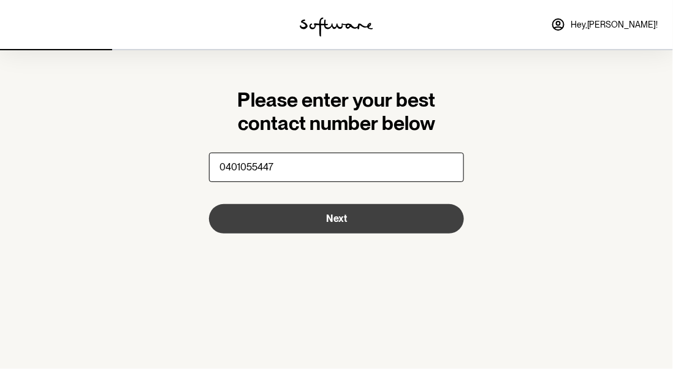
type input "0401055447"
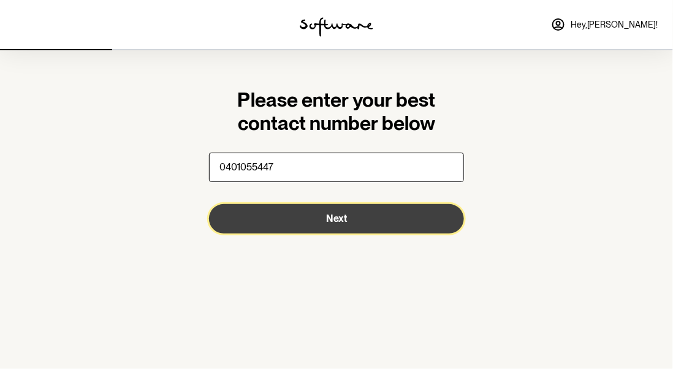
drag, startPoint x: 349, startPoint y: 220, endPoint x: 314, endPoint y: 217, distance: 35.1
click at [314, 217] on button "Next" at bounding box center [336, 218] width 255 height 29
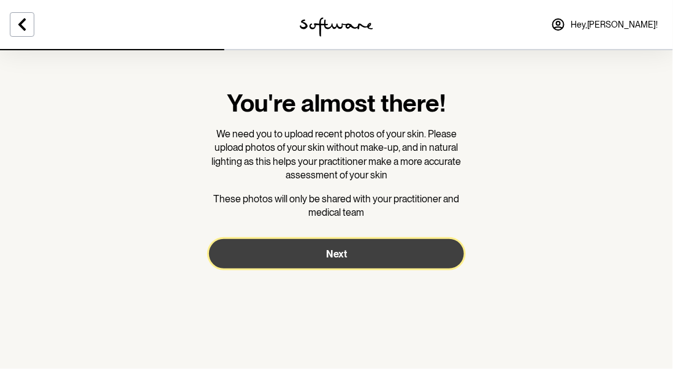
click at [322, 255] on button "Next" at bounding box center [336, 253] width 255 height 29
